Goal: Task Accomplishment & Management: Manage account settings

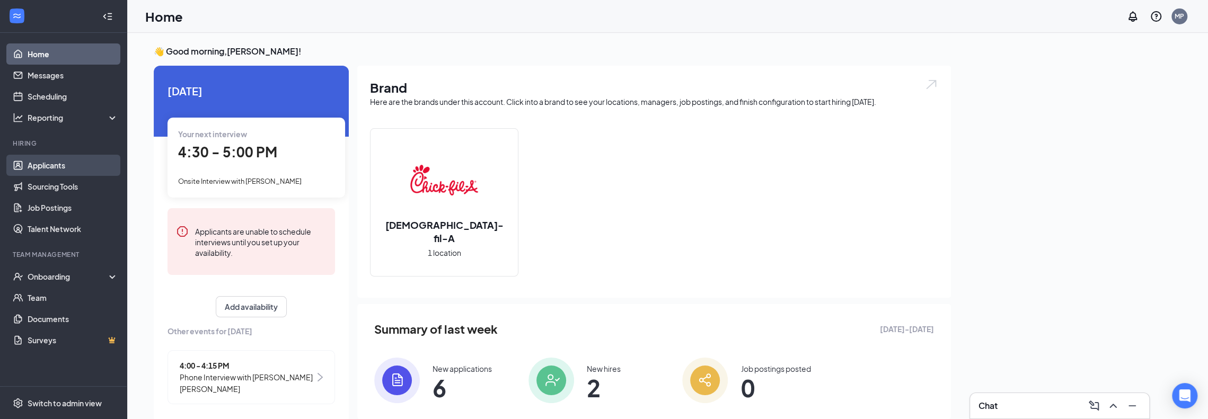
click at [43, 167] on link "Applicants" at bounding box center [73, 165] width 91 height 21
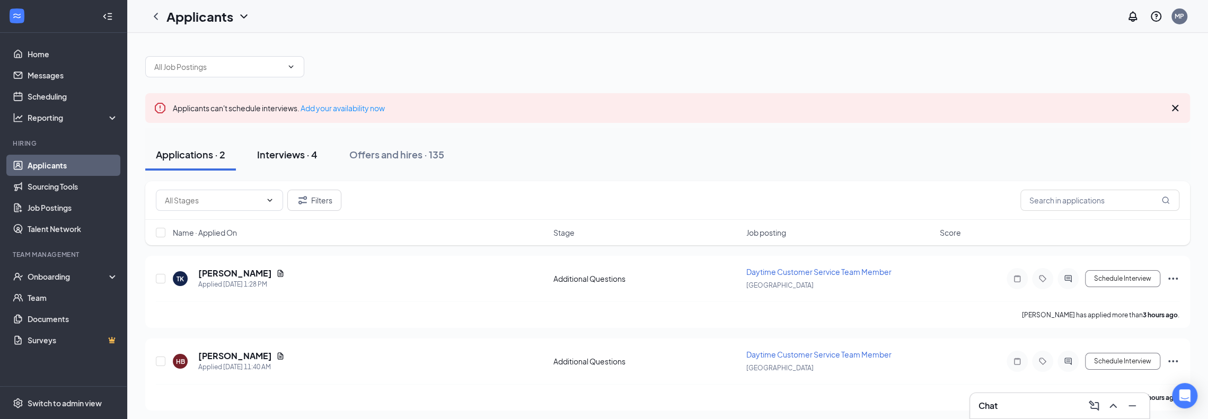
click at [272, 164] on button "Interviews · 4" at bounding box center [287, 155] width 82 height 32
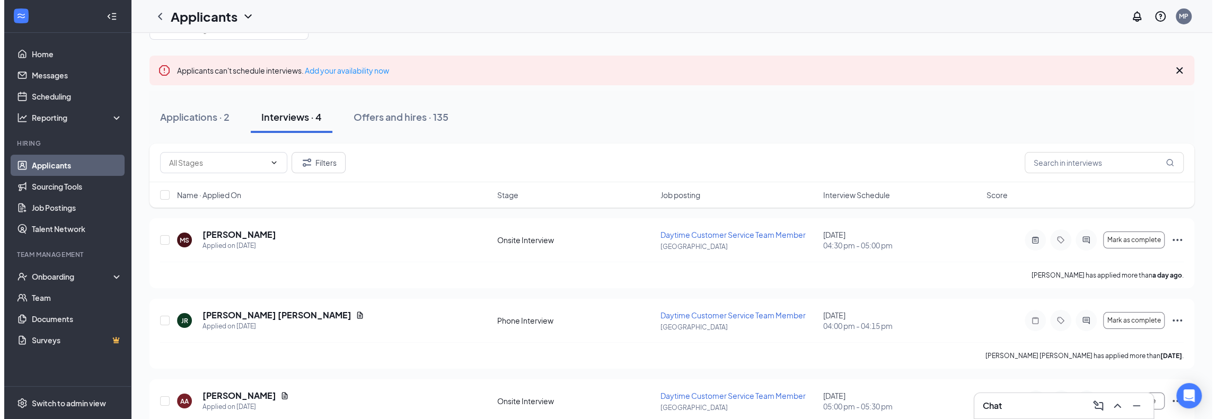
scroll to position [53, 0]
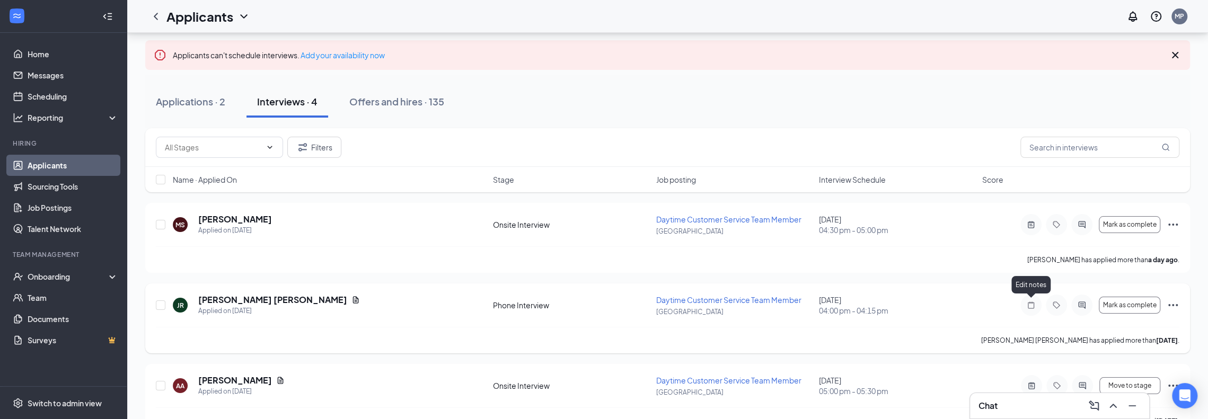
click at [1033, 304] on icon "Note" at bounding box center [1031, 305] width 13 height 8
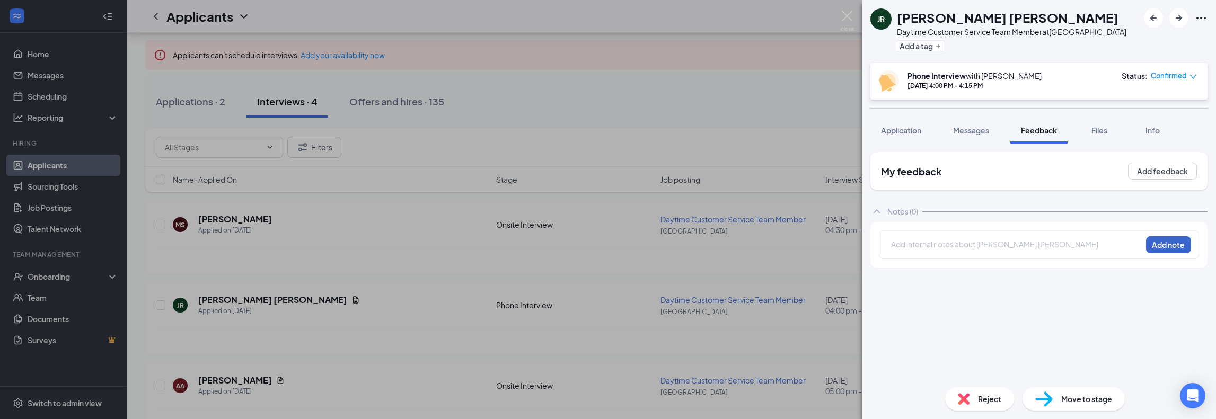
click at [1157, 244] on button "Add note" at bounding box center [1168, 244] width 45 height 17
click at [982, 251] on div at bounding box center [1017, 246] width 250 height 14
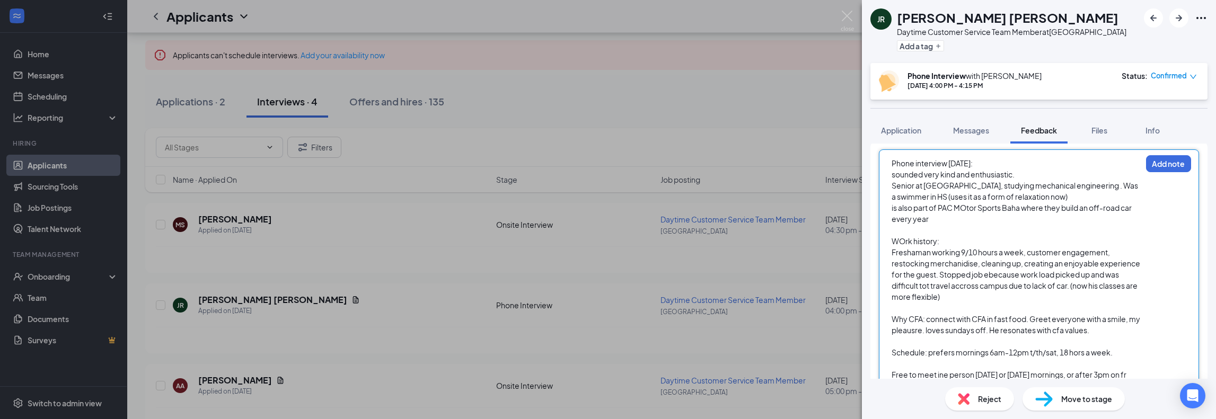
scroll to position [92, 0]
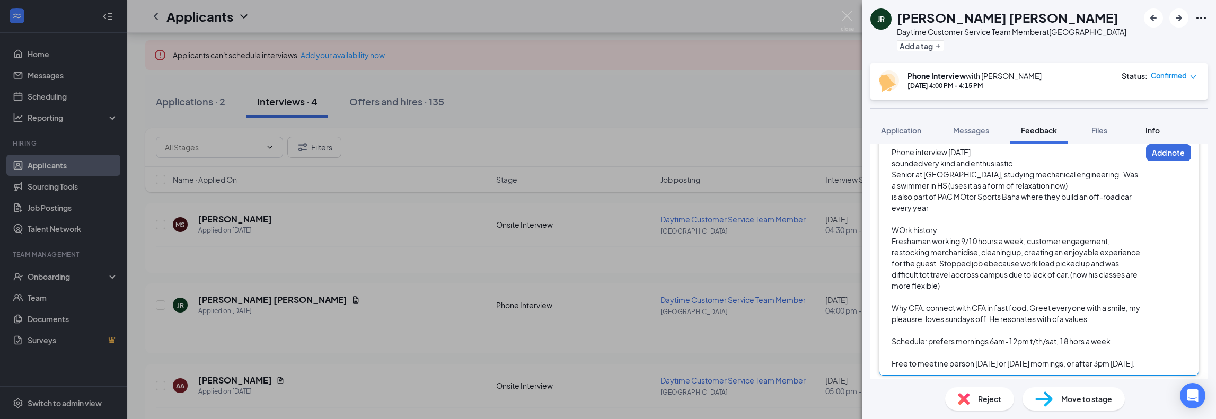
click at [1169, 143] on button "Info" at bounding box center [1152, 130] width 42 height 27
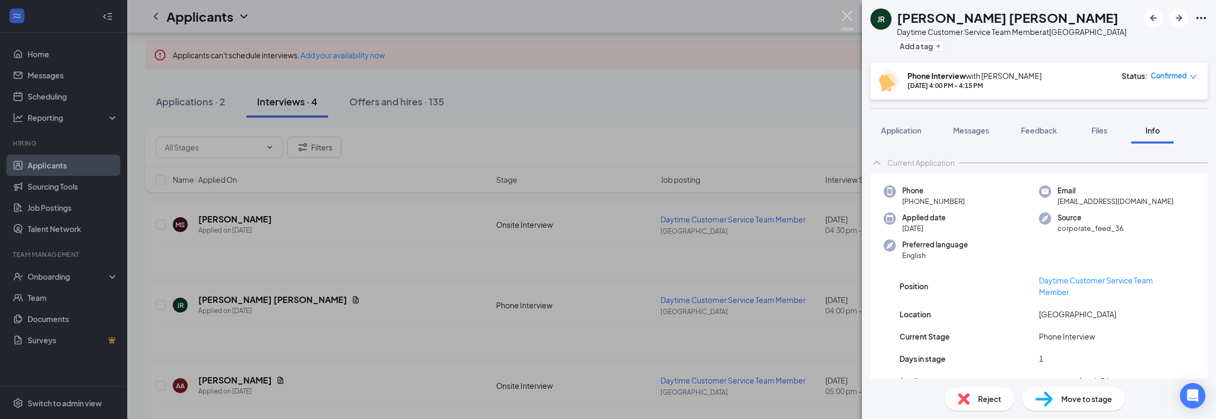
click at [853, 17] on img at bounding box center [847, 21] width 13 height 21
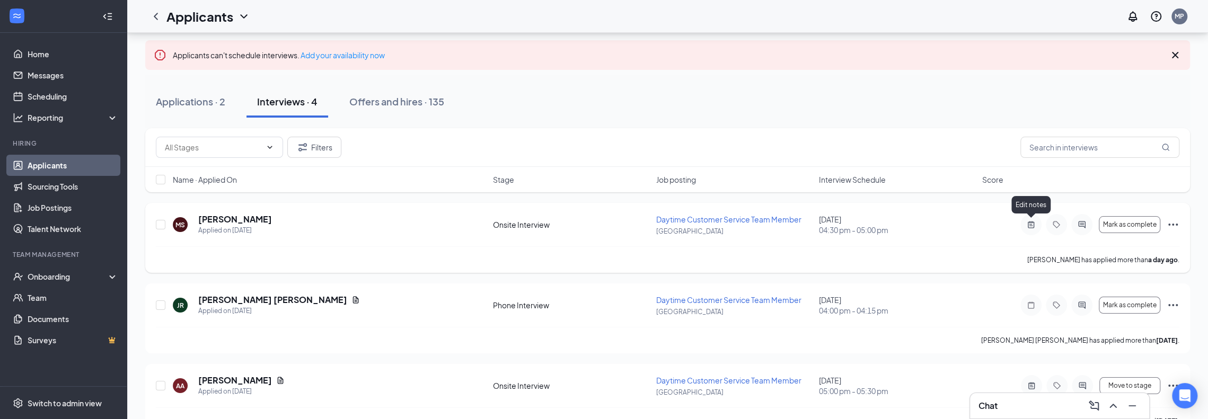
click at [1026, 221] on icon "ActiveNote" at bounding box center [1031, 224] width 13 height 8
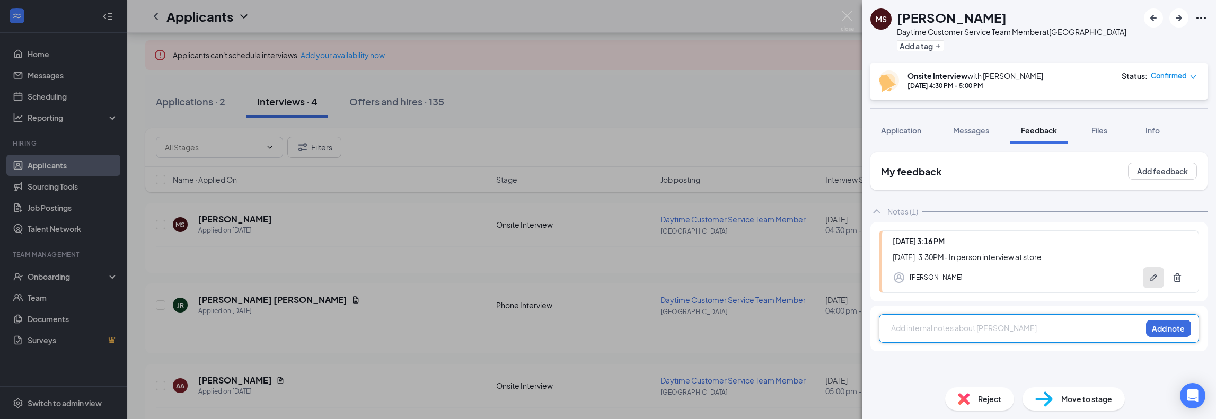
click at [1145, 278] on button "button" at bounding box center [1153, 277] width 21 height 21
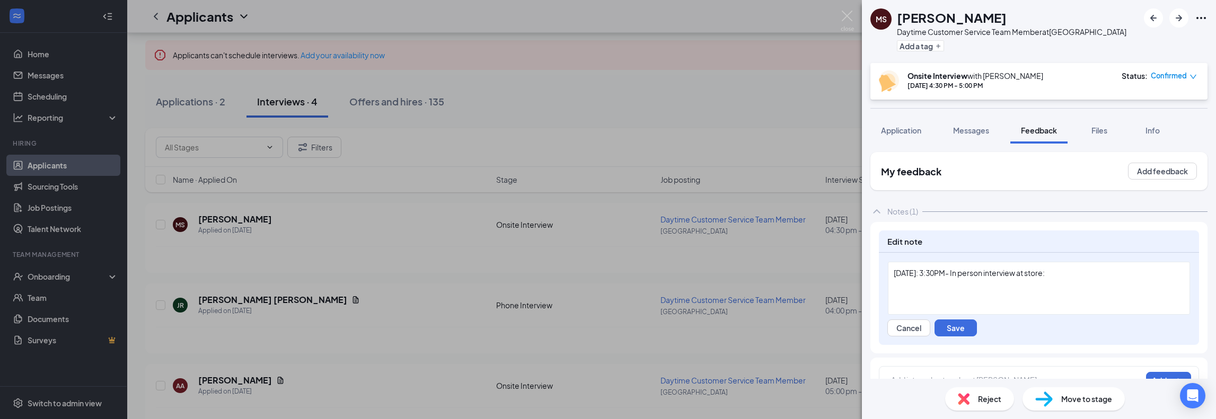
click at [1082, 276] on div "[DATE]: 3:30PM- In person interview at store:" at bounding box center [1039, 273] width 290 height 11
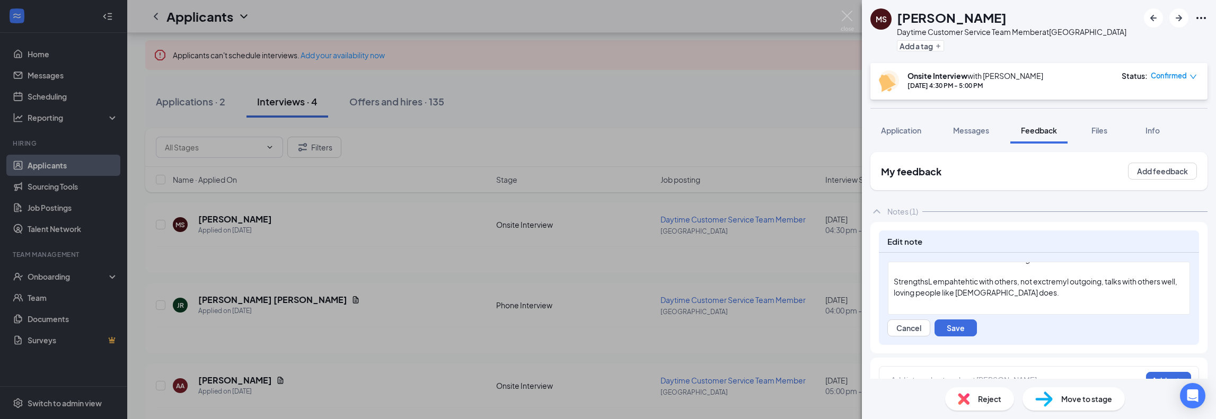
scroll to position [281, 0]
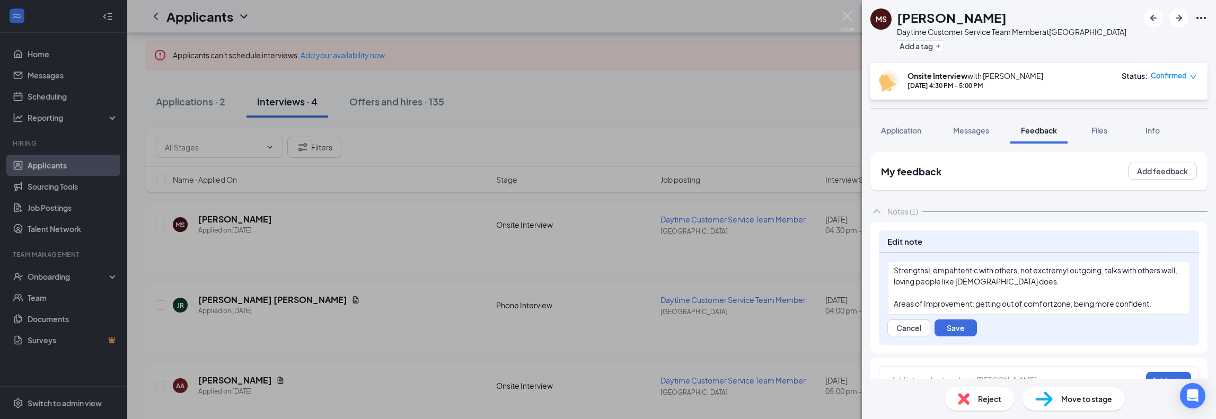
click at [965, 317] on div "[DATE]: 3:30PM- In person interview at store: has 4 grown kids and 2 grandkids.…" at bounding box center [1039, 299] width 320 height 92
click at [960, 320] on button "Save" at bounding box center [955, 328] width 42 height 17
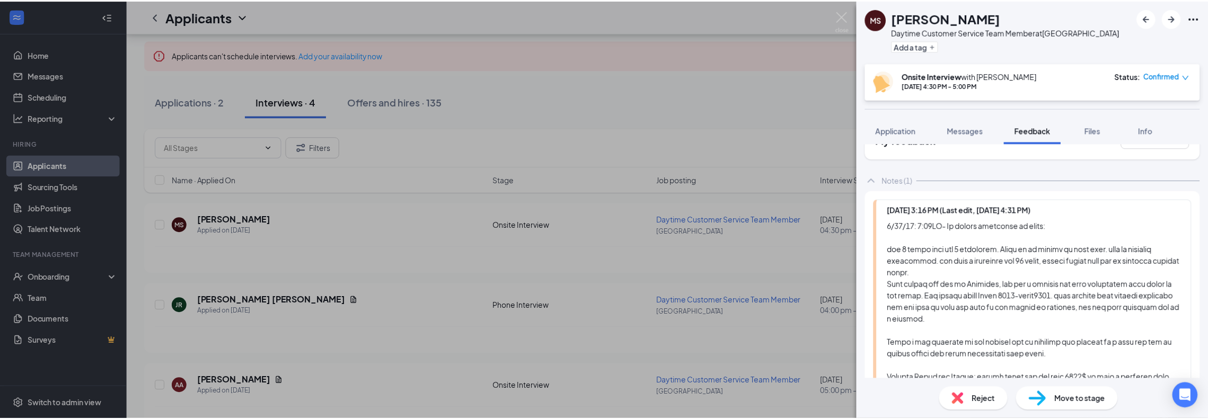
scroll to position [53, 0]
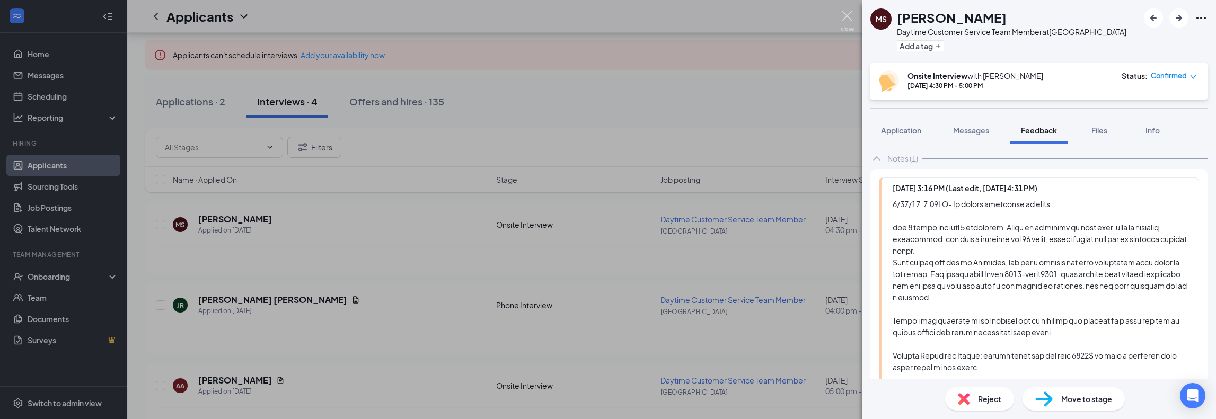
click at [851, 23] on img at bounding box center [847, 21] width 13 height 21
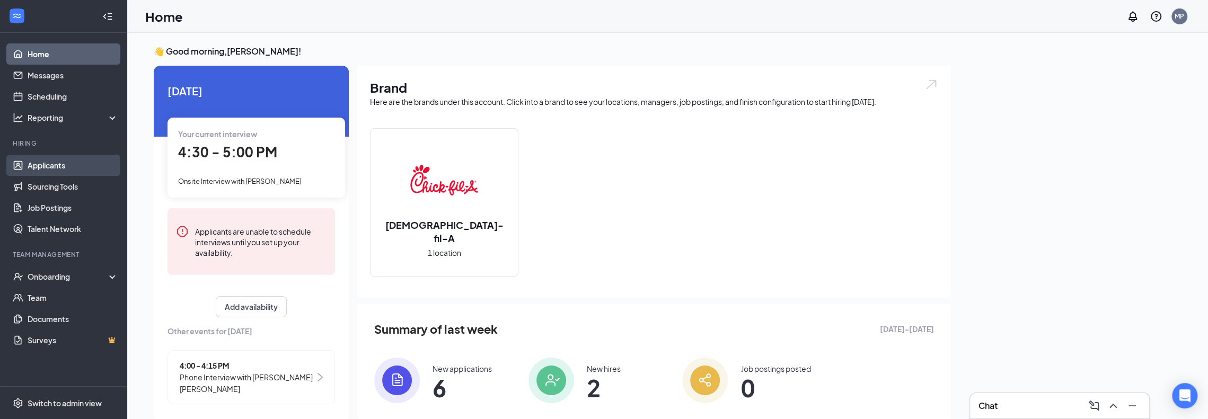
click at [49, 171] on link "Applicants" at bounding box center [73, 165] width 91 height 21
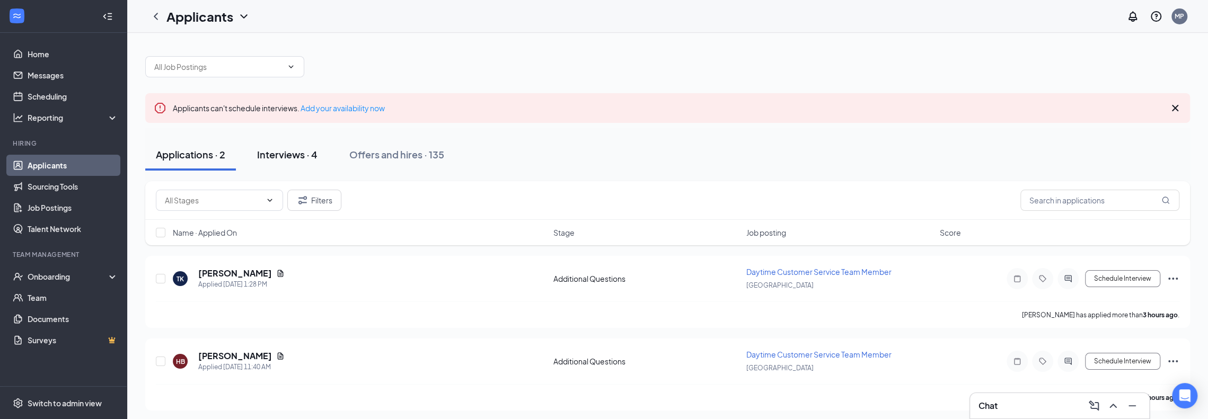
click at [273, 165] on button "Interviews · 4" at bounding box center [287, 155] width 82 height 32
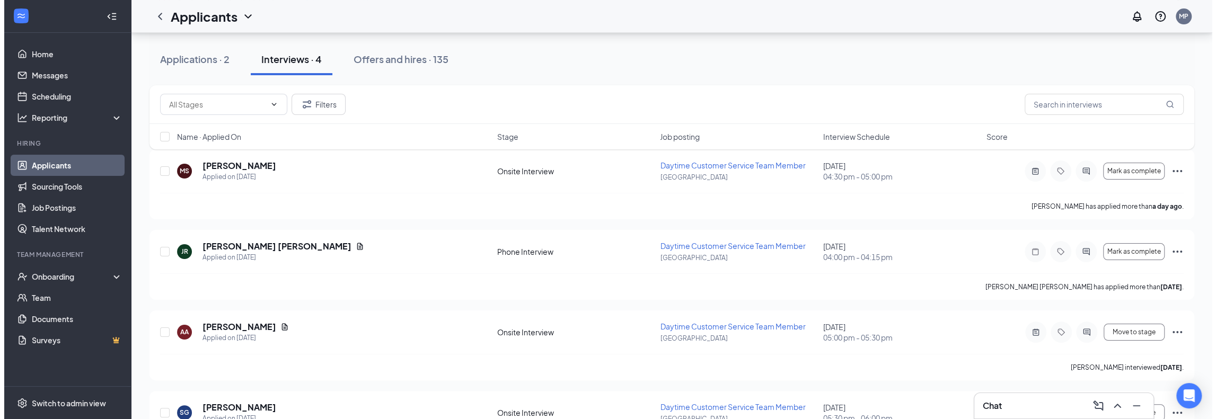
scroll to position [159, 0]
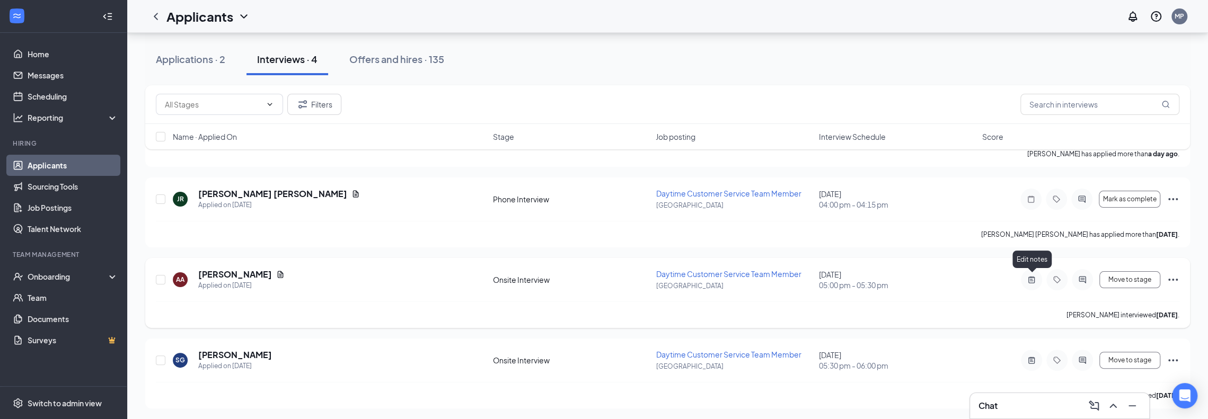
click at [1026, 280] on icon "ActiveNote" at bounding box center [1031, 280] width 13 height 8
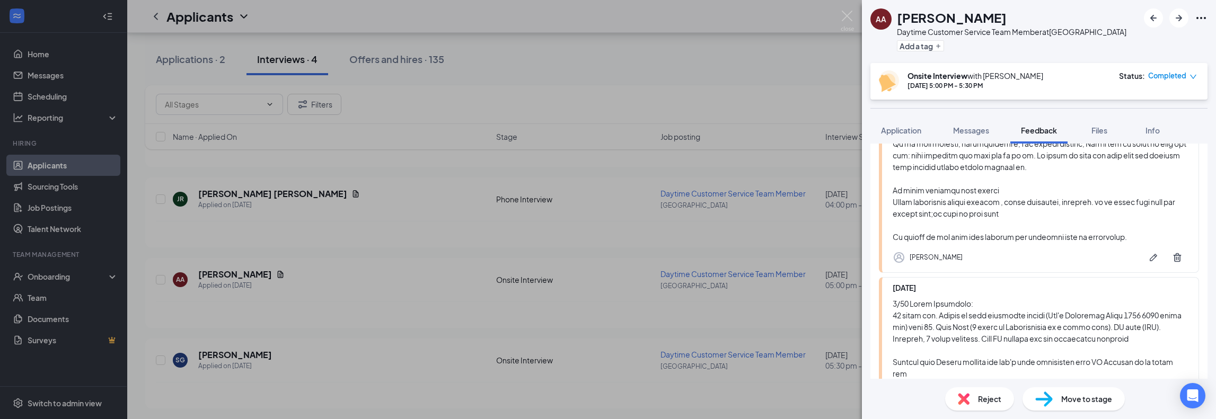
scroll to position [831, 0]
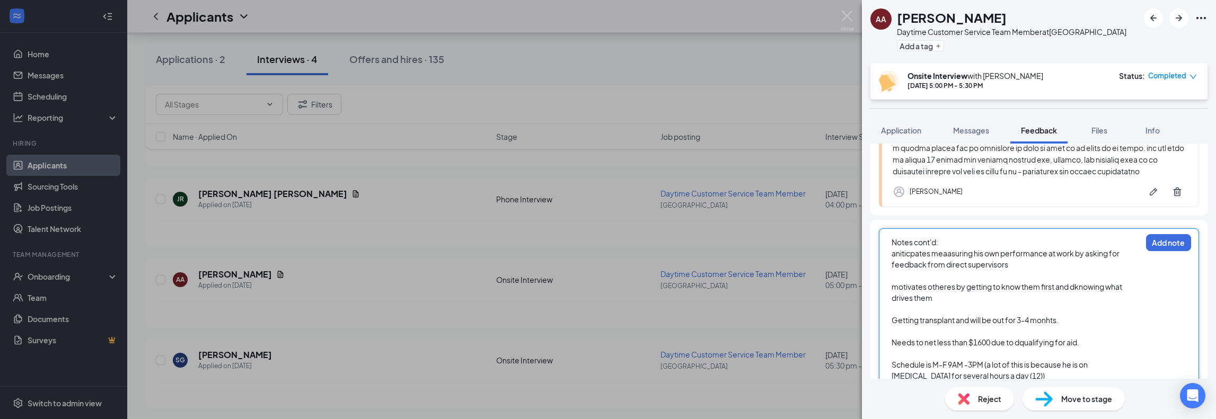
scroll to position [968, 0]
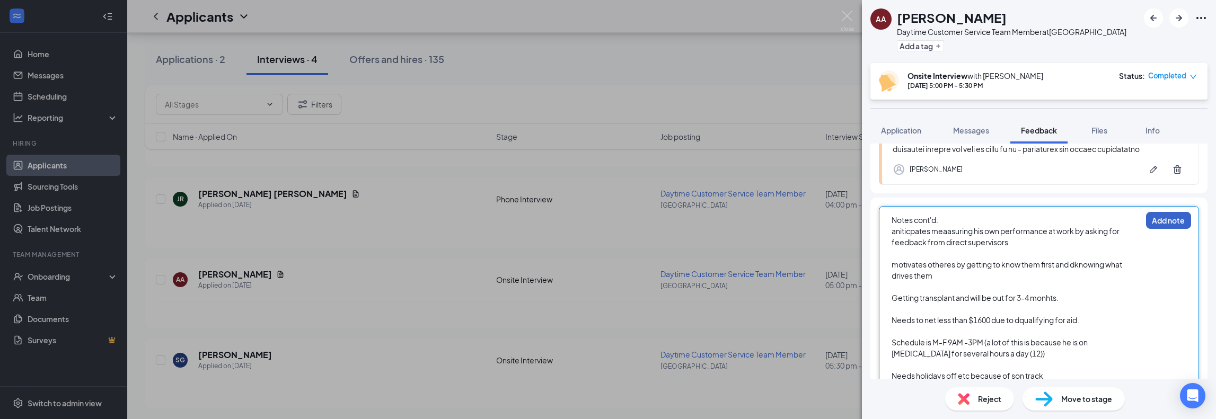
click at [1146, 222] on button "Add note" at bounding box center [1168, 220] width 45 height 17
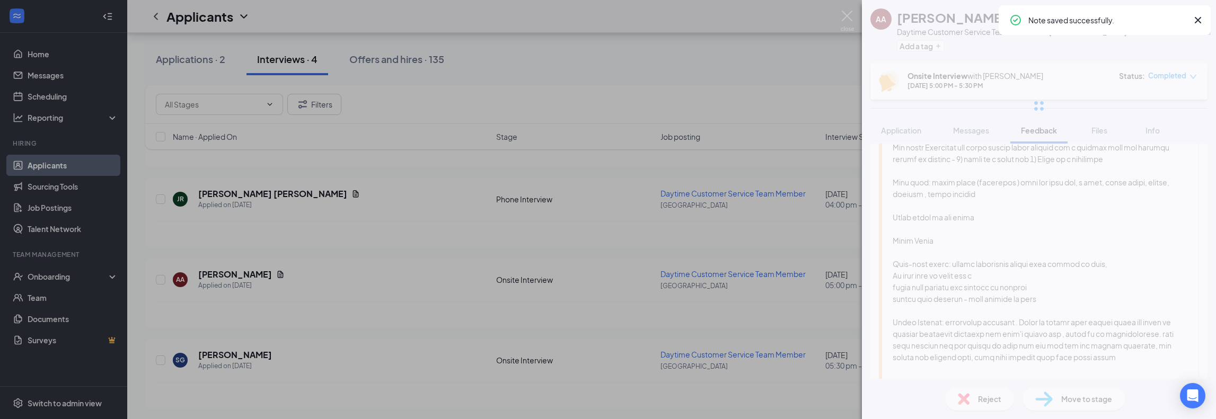
scroll to position [0, 0]
